Goal: Task Accomplishment & Management: Use online tool/utility

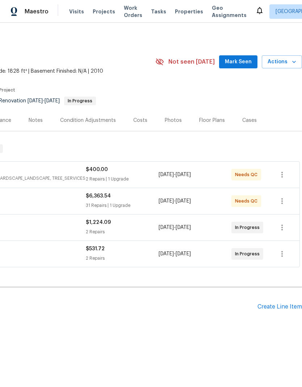
scroll to position [0, 107]
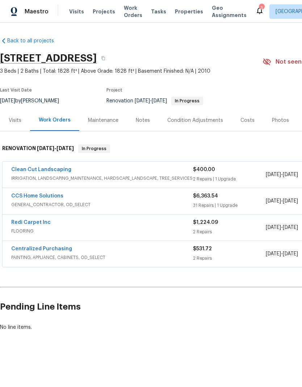
click at [74, 12] on span "Visits" at bounding box center [76, 11] width 15 height 7
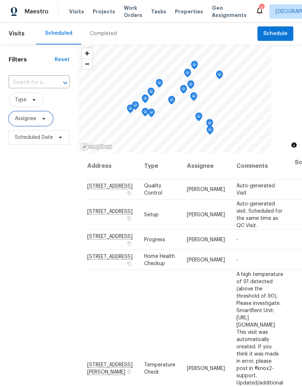
click at [33, 120] on span "Assignee" at bounding box center [25, 118] width 21 height 7
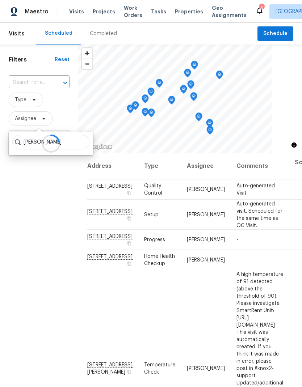
type input "Navid Ranjbar’s"
click at [76, 143] on div at bounding box center [51, 143] width 84 height 23
click at [73, 139] on div at bounding box center [51, 143] width 84 height 23
click at [73, 141] on div at bounding box center [51, 143] width 84 height 23
click at [75, 146] on div at bounding box center [51, 143] width 84 height 23
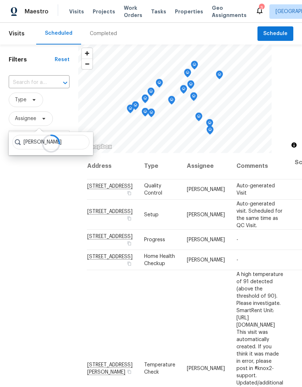
click at [75, 144] on div at bounding box center [51, 143] width 84 height 23
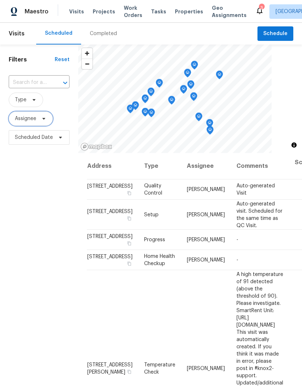
click at [31, 120] on span "Assignee" at bounding box center [25, 118] width 21 height 7
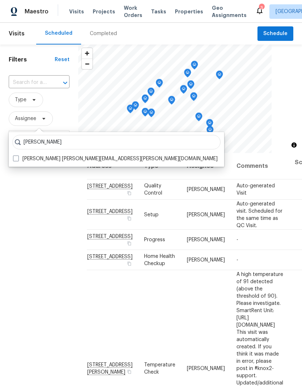
type input "Navid ranjbar"
click at [17, 157] on span at bounding box center [16, 159] width 6 height 6
click at [17, 157] on input "Navid Ranjbar navid.ranjbar@opendoor.com" at bounding box center [15, 157] width 5 height 5
checkbox input "true"
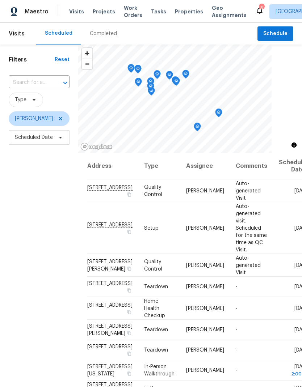
click at [113, 34] on div "Completed" at bounding box center [103, 33] width 27 height 7
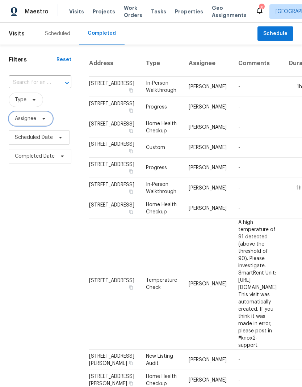
click at [33, 121] on span "Assignee" at bounding box center [25, 118] width 21 height 7
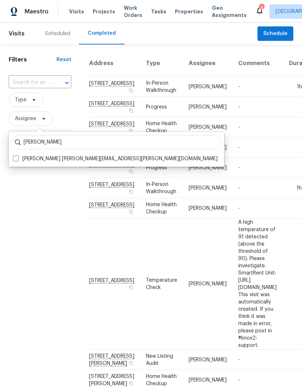
type input "Navid ranjbar"
click at [18, 160] on span at bounding box center [16, 159] width 6 height 6
click at [18, 160] on input "Navid Ranjbar navid.ranjbar@opendoor.com" at bounding box center [15, 157] width 5 height 5
checkbox input "true"
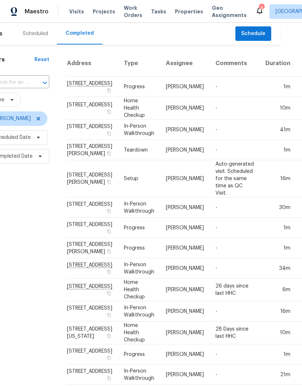
scroll to position [0, 22]
click at [77, 120] on td "3403 Satin Leaf Ln, Richmond, TX 77469" at bounding box center [92, 108] width 51 height 23
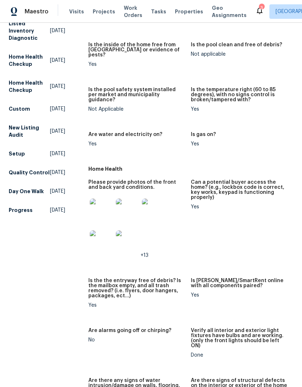
scroll to position [239, 0]
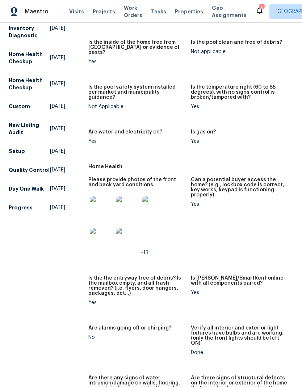
click at [94, 196] on img at bounding box center [101, 207] width 23 height 23
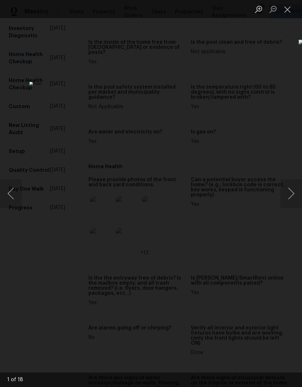
click at [293, 191] on button "Next image" at bounding box center [291, 193] width 22 height 29
click at [291, 195] on button "Next image" at bounding box center [291, 193] width 22 height 29
click at [289, 196] on button "Next image" at bounding box center [291, 193] width 22 height 29
click at [289, 197] on button "Next image" at bounding box center [291, 193] width 22 height 29
click at [288, 199] on button "Next image" at bounding box center [291, 193] width 22 height 29
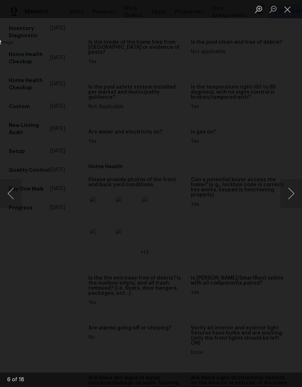
click at [288, 199] on button "Next image" at bounding box center [291, 193] width 22 height 29
click at [291, 10] on button "Close lightbox" at bounding box center [287, 9] width 14 height 13
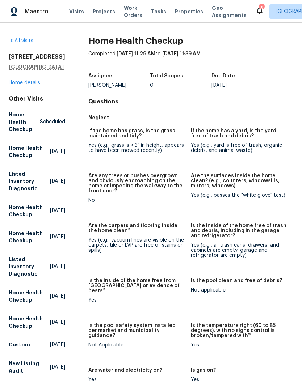
scroll to position [0, 0]
click at [28, 84] on link "Home details" at bounding box center [24, 82] width 31 height 5
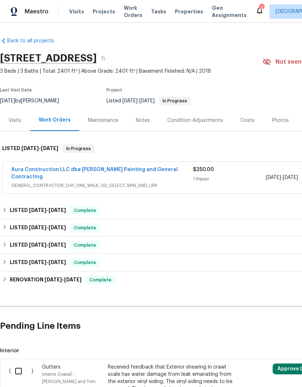
click at [43, 172] on link "Aura Construction LLC dba Logan's Painting and General Contracting" at bounding box center [94, 173] width 167 height 12
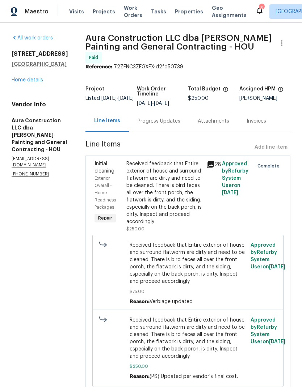
click at [23, 83] on link "Home details" at bounding box center [27, 79] width 31 height 5
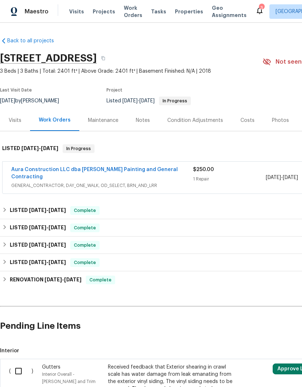
click at [75, 14] on span "Visits" at bounding box center [76, 11] width 15 height 7
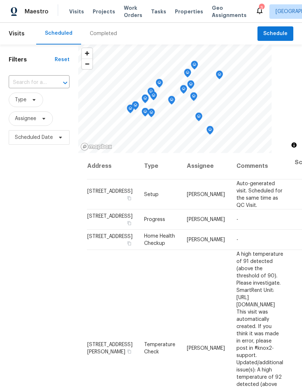
click at [104, 32] on div "Completed" at bounding box center [103, 33] width 27 height 7
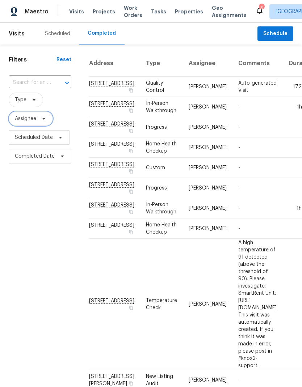
click at [35, 117] on span "Assignee" at bounding box center [25, 118] width 21 height 7
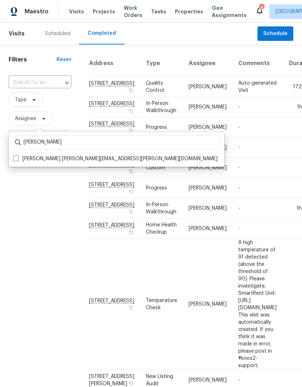
type input "Navid ranjbar"
click at [16, 161] on span at bounding box center [16, 159] width 6 height 6
click at [16, 160] on input "Navid Ranjbar navid.ranjbar@opendoor.com" at bounding box center [15, 157] width 5 height 5
checkbox input "true"
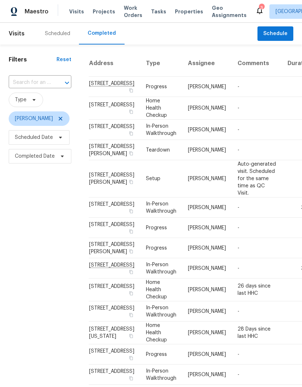
click at [108, 94] on td "1571 Mission Springs Dr, Katy, TX 77450" at bounding box center [114, 87] width 51 height 20
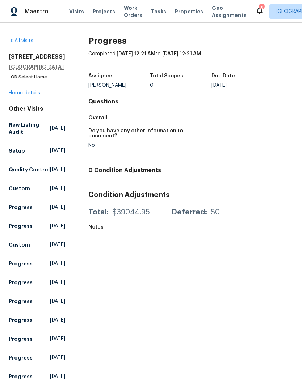
click at [257, 13] on icon at bounding box center [260, 10] width 6 height 7
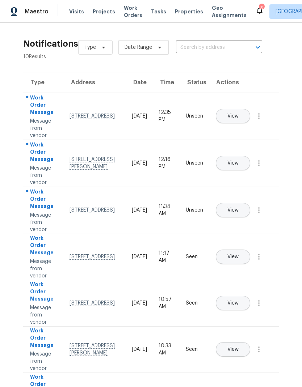
click at [239, 114] on span "View" at bounding box center [232, 116] width 11 height 5
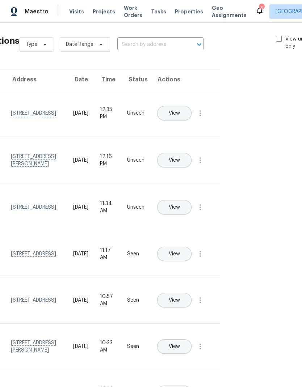
scroll to position [3, 58]
click at [204, 118] on icon "button" at bounding box center [201, 113] width 9 height 9
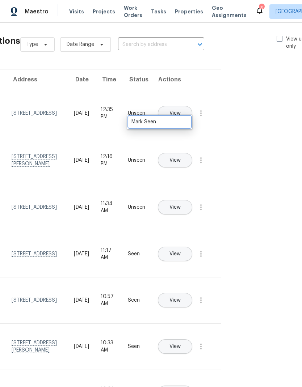
click at [189, 125] on link "Mark Seen" at bounding box center [160, 122] width 62 height 11
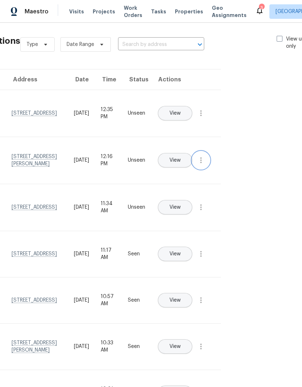
click at [205, 165] on icon "button" at bounding box center [201, 160] width 9 height 9
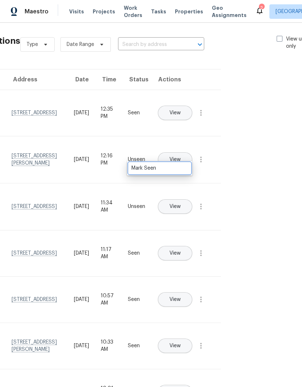
click at [187, 169] on div "Mark Seen" at bounding box center [159, 168] width 56 height 7
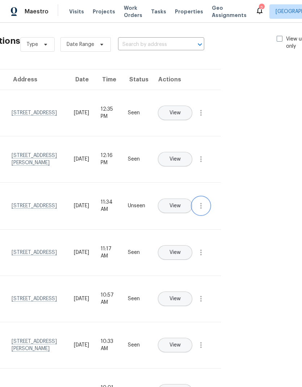
click at [203, 210] on icon "button" at bounding box center [201, 206] width 9 height 9
click at [184, 214] on div "Mark Seen" at bounding box center [159, 214] width 56 height 7
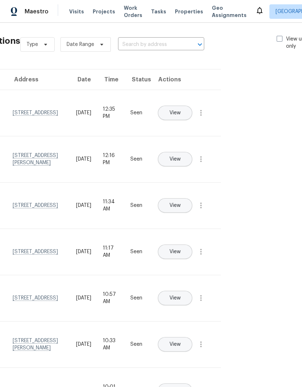
click at [262, 178] on div "Notifications 10 Results Type Date Range ​ View unseen only Type Address Date T…" at bounding box center [151, 205] width 302 height 365
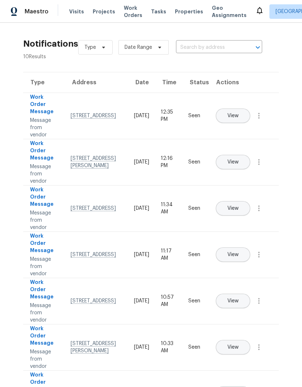
scroll to position [0, 0]
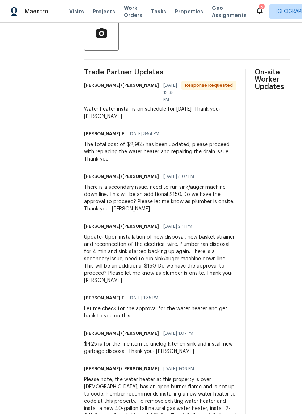
scroll to position [183, 0]
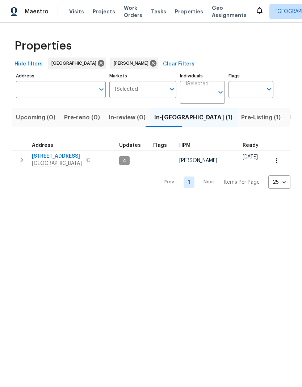
click at [241, 121] on span "Pre-Listing (1)" at bounding box center [260, 118] width 39 height 10
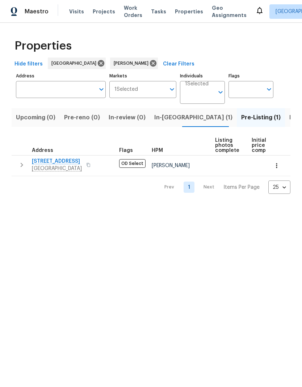
click at [77, 166] on span "[GEOGRAPHIC_DATA]" at bounding box center [57, 168] width 50 height 7
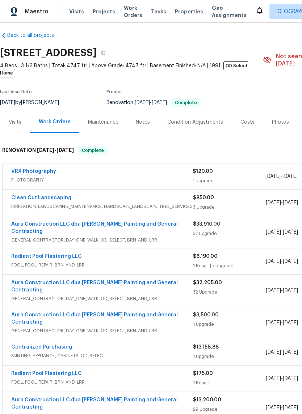
scroll to position [6, 0]
click at [143, 118] on div "Notes" at bounding box center [143, 121] width 14 height 7
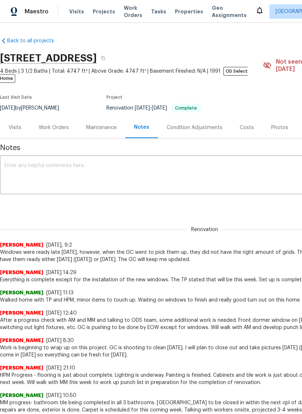
click at [60, 124] on div "Work Orders" at bounding box center [54, 127] width 30 height 7
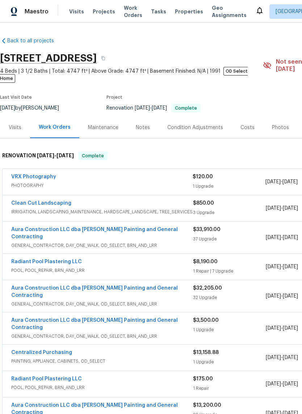
click at [41, 174] on link "VRX Photography" at bounding box center [33, 176] width 45 height 5
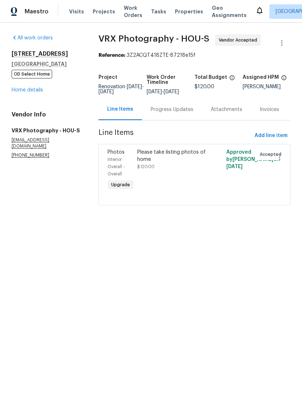
click at [176, 119] on div "Progress Updates" at bounding box center [172, 109] width 60 height 21
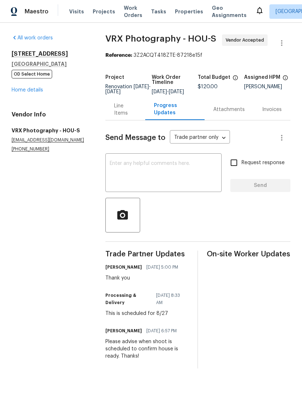
click at [32, 90] on link "Home details" at bounding box center [27, 90] width 31 height 5
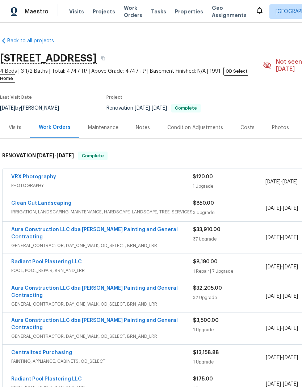
click at [176, 15] on span "Properties" at bounding box center [189, 11] width 28 height 7
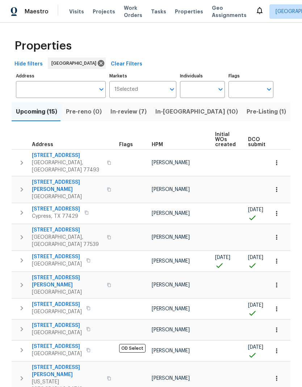
click at [60, 91] on input "Address" at bounding box center [55, 89] width 79 height 17
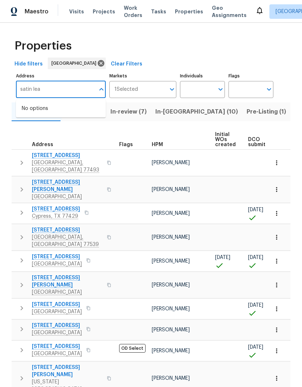
type input "satin leaf"
click at [83, 113] on li "3403 Satin Leaf Ln Richmond TX 77469" at bounding box center [61, 109] width 90 height 12
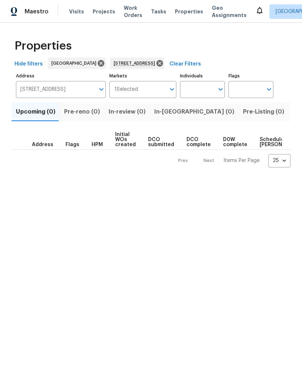
click at [293, 111] on span "Listed (1)" at bounding box center [306, 112] width 26 height 10
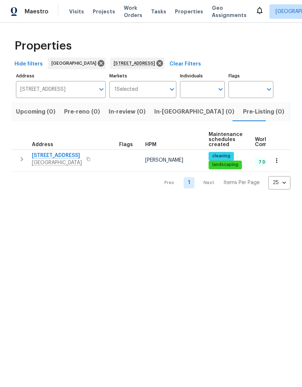
click at [61, 156] on span "3403 Satin Leaf Ln" at bounding box center [57, 155] width 50 height 7
click at [72, 93] on input "3403 Satin Leaf Ln Richmond TX 77469" at bounding box center [55, 89] width 79 height 17
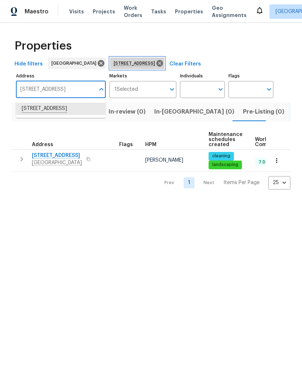
click at [163, 62] on icon at bounding box center [159, 63] width 7 height 7
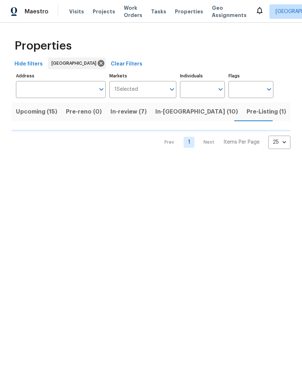
click at [62, 89] on input "Address" at bounding box center [55, 89] width 79 height 17
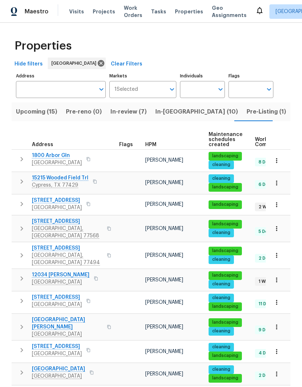
click at [172, 115] on span "In-reno (10)" at bounding box center [196, 112] width 83 height 10
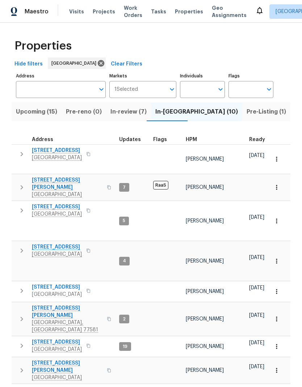
scroll to position [6, 0]
click at [53, 319] on span "Pearland, TX 77581" at bounding box center [67, 326] width 71 height 14
click at [50, 387] on span "21735 Sierra Long Dr" at bounding box center [57, 390] width 50 height 7
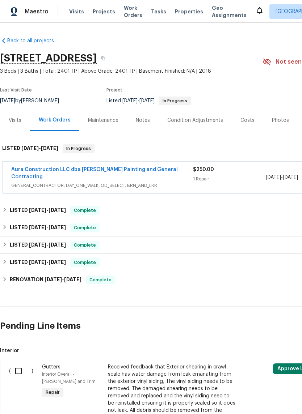
click at [15, 119] on div "Visits" at bounding box center [15, 120] width 13 height 7
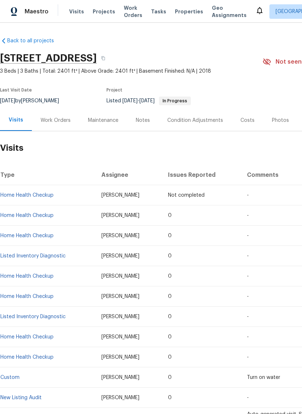
click at [51, 118] on div "Work Orders" at bounding box center [56, 120] width 30 height 7
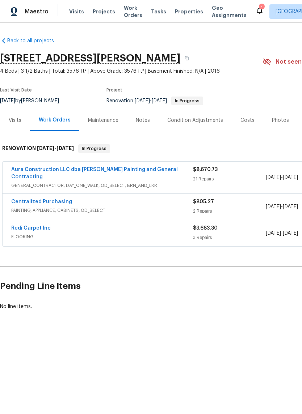
click at [150, 120] on div "Notes" at bounding box center [142, 120] width 31 height 21
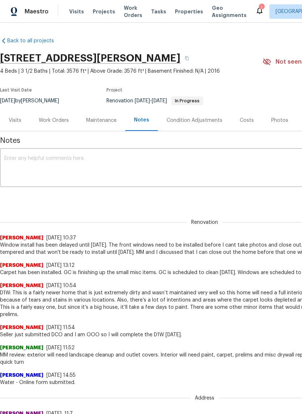
click at [64, 107] on div "Last Visit Date [DATE] by [PERSON_NAME] Project Renovation [DATE] - [DATE] In P…" at bounding box center [122, 97] width 245 height 26
click at [60, 119] on div "Work Orders" at bounding box center [54, 120] width 30 height 7
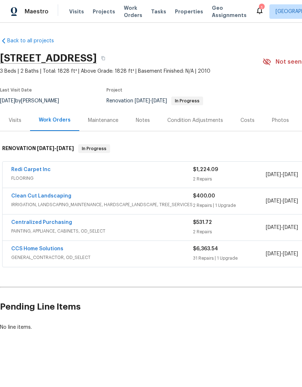
click at [23, 171] on link "Redi Carpet Inc" at bounding box center [30, 169] width 39 height 5
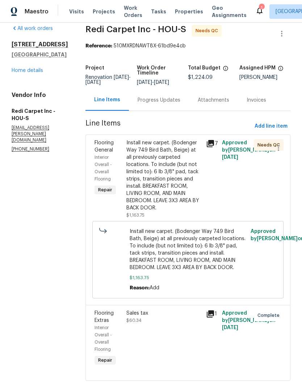
scroll to position [9, 0]
click at [173, 184] on div "Install new carpet. (Bodenger Way 749 Bird Bath, Beige) at all previously carpe…" at bounding box center [163, 176] width 75 height 72
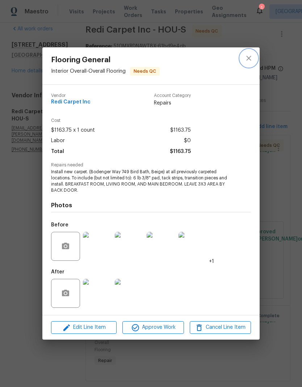
click at [248, 56] on icon "close" at bounding box center [248, 58] width 9 height 9
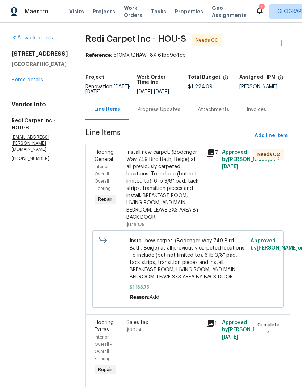
scroll to position [0, 0]
click at [172, 113] on div "Progress Updates" at bounding box center [159, 109] width 43 height 7
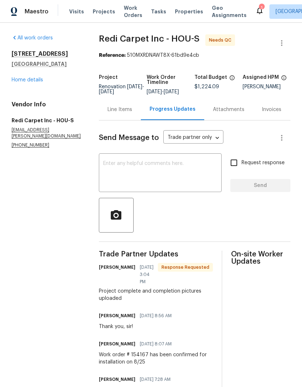
click at [191, 161] on div "x ​" at bounding box center [160, 173] width 123 height 37
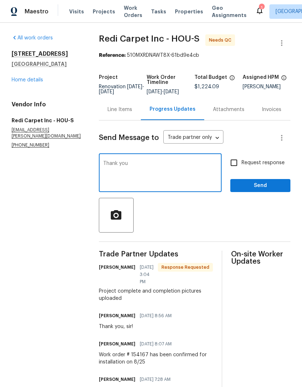
type textarea "Thank you"
click at [263, 190] on span "Send" at bounding box center [260, 185] width 49 height 9
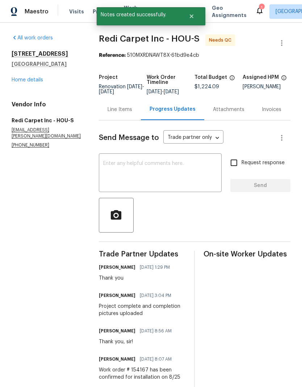
click at [42, 79] on link "Home details" at bounding box center [27, 79] width 31 height 5
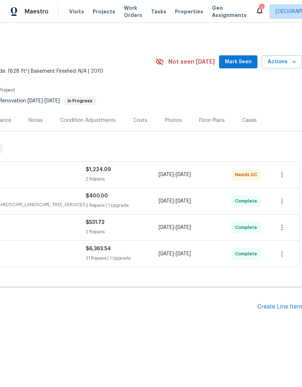
scroll to position [0, 107]
click at [255, 12] on icon at bounding box center [259, 10] width 9 height 9
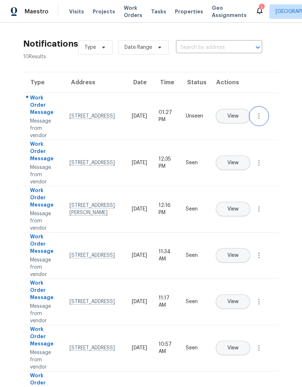
click at [264, 122] on button "button" at bounding box center [258, 116] width 17 height 17
click at [234, 124] on div "Mark Seen" at bounding box center [217, 124] width 56 height 7
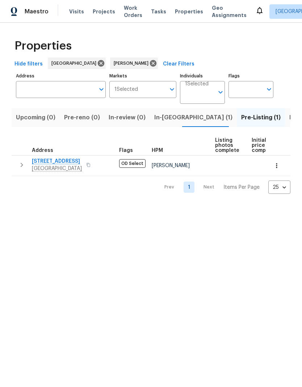
click at [208, 95] on input "Individuals" at bounding box center [199, 95] width 29 height 17
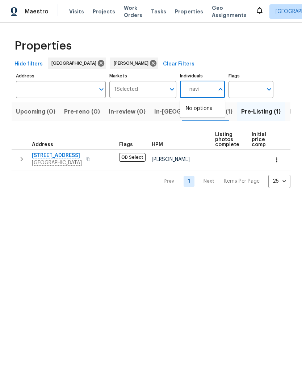
type input "navid"
click at [195, 111] on input "checkbox" at bounding box center [193, 112] width 15 height 15
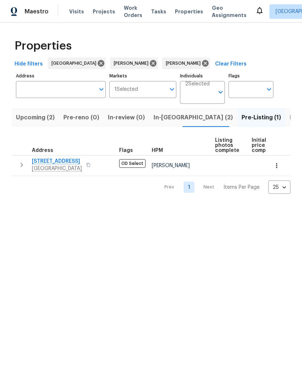
click at [39, 117] on span "Upcoming (2)" at bounding box center [35, 118] width 39 height 10
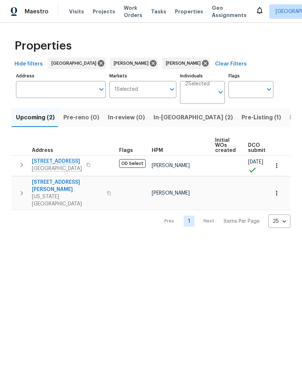
click at [278, 164] on icon "button" at bounding box center [276, 165] width 7 height 7
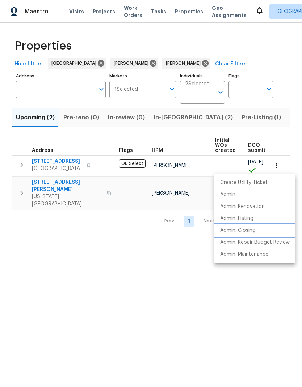
click at [252, 231] on p "Admin: Closing" at bounding box center [237, 231] width 35 height 8
